Goal: Information Seeking & Learning: Learn about a topic

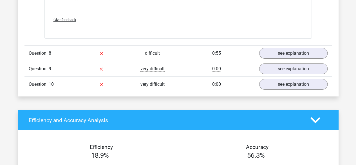
scroll to position [882, 0]
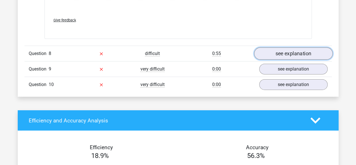
click at [295, 49] on link "see explanation" at bounding box center [293, 53] width 78 height 12
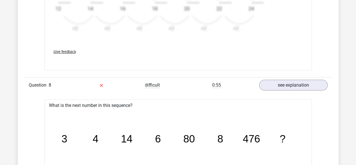
scroll to position [850, 0]
click at [122, 82] on div at bounding box center [101, 85] width 51 height 7
click at [297, 77] on div "Question 8 difficult 0:55 see explanation" at bounding box center [177, 84] width 307 height 15
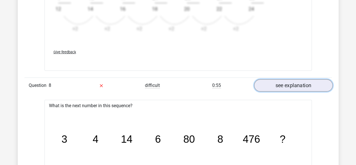
click at [288, 84] on link "see explanation" at bounding box center [293, 85] width 78 height 12
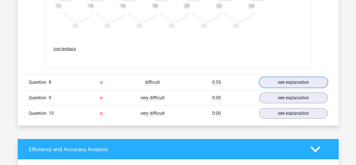
scroll to position [854, 0]
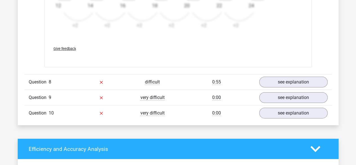
click at [272, 74] on div "Question 8 difficult 0:55 see explanation" at bounding box center [177, 81] width 307 height 15
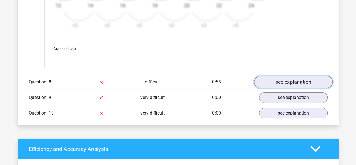
click at [271, 77] on link "see explanation" at bounding box center [293, 82] width 78 height 12
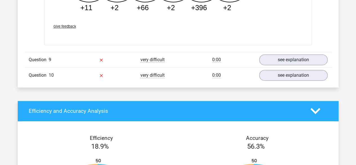
scroll to position [1176, 0]
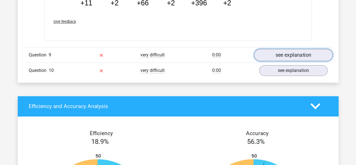
click at [272, 49] on link "see explanation" at bounding box center [293, 55] width 78 height 12
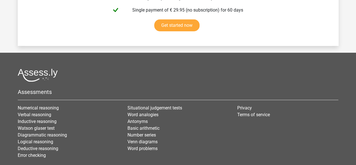
scroll to position [2008, 0]
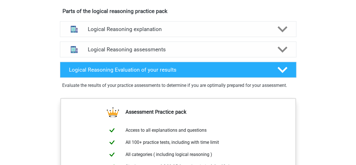
scroll to position [307, 0]
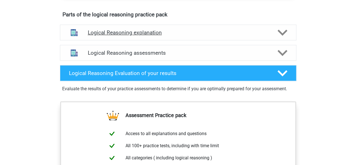
click at [117, 40] on div "Logical Reasoning explanation" at bounding box center [178, 32] width 236 height 16
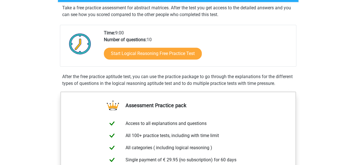
scroll to position [0, 0]
